Goal: Information Seeking & Learning: Find specific page/section

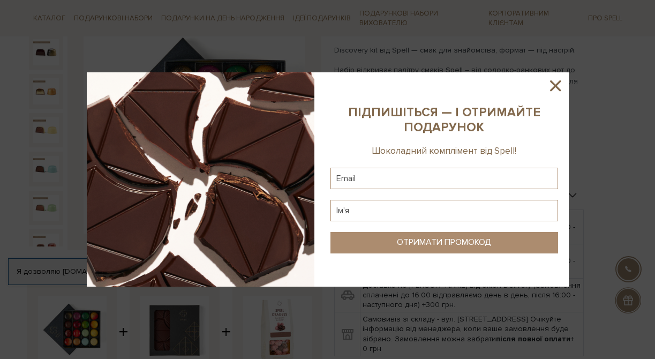
click at [562, 88] on icon at bounding box center [556, 86] width 18 height 18
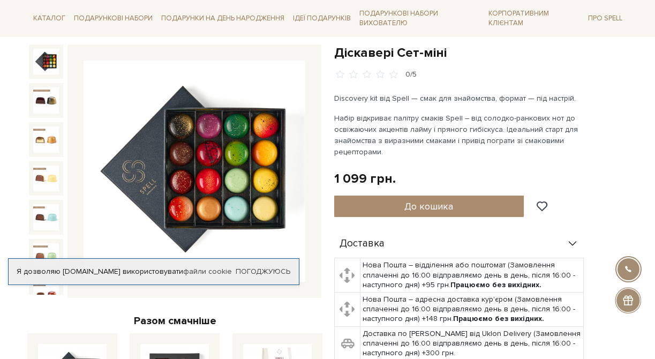
scroll to position [110, 0]
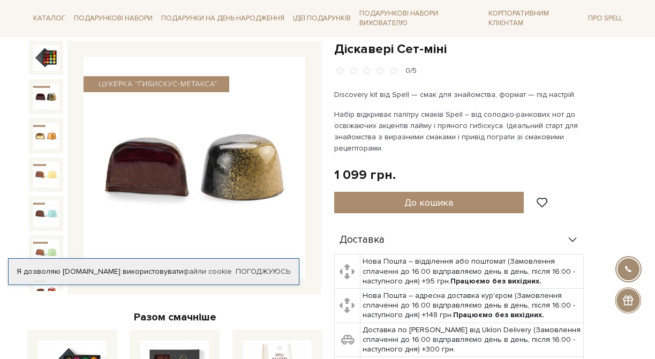
click at [48, 94] on img at bounding box center [46, 97] width 26 height 26
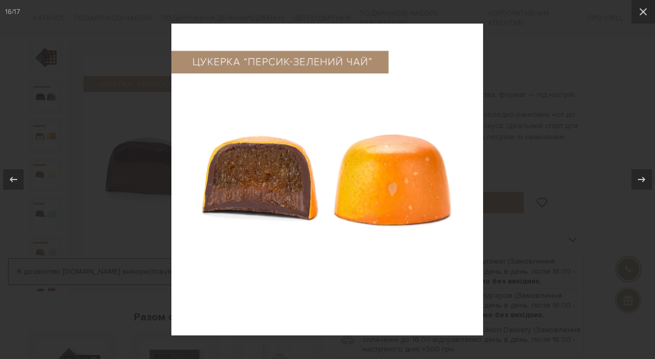
click at [587, 98] on div at bounding box center [327, 179] width 655 height 359
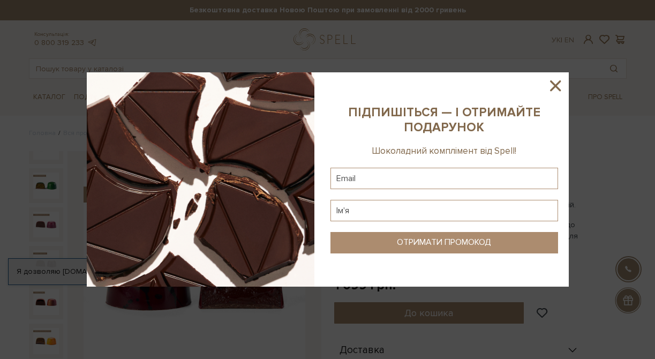
click at [554, 87] on icon at bounding box center [555, 85] width 11 height 11
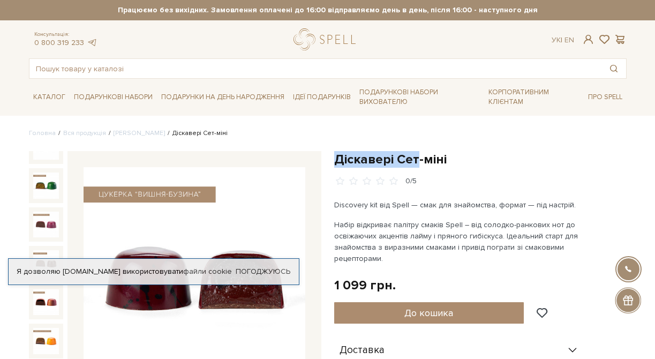
drag, startPoint x: 419, startPoint y: 160, endPoint x: 338, endPoint y: 155, distance: 81.6
click at [337, 155] on h1 "Діскавері Сет-міні" at bounding box center [480, 159] width 293 height 17
copy h1 "Діскавері Сет"
click at [266, 70] on input "text" at bounding box center [315, 68] width 572 height 19
paste input "Діскавері Сет"
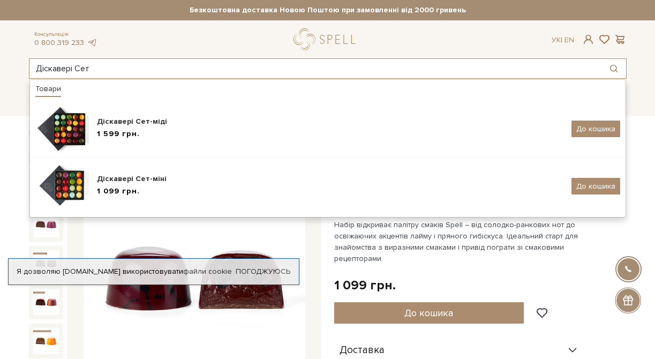
type input "Діскавері Сет"
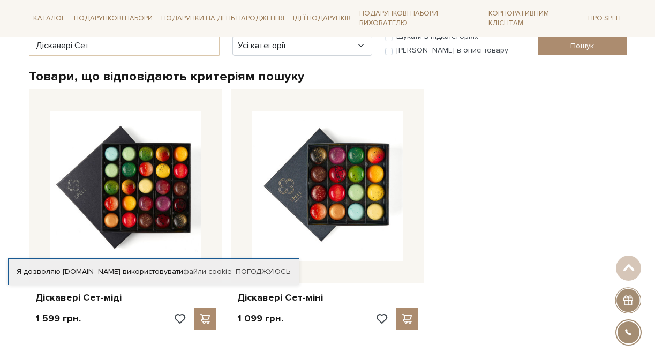
scroll to position [169, 0]
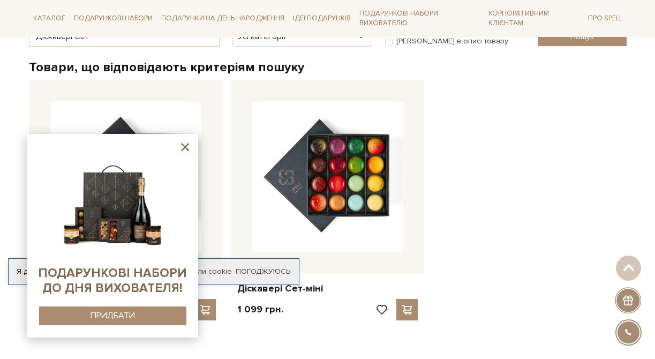
click at [184, 146] on icon at bounding box center [185, 147] width 8 height 8
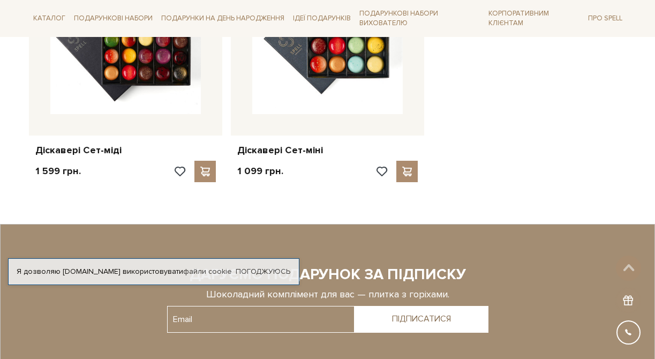
scroll to position [306, 0]
